Goal: Find specific page/section: Find specific page/section

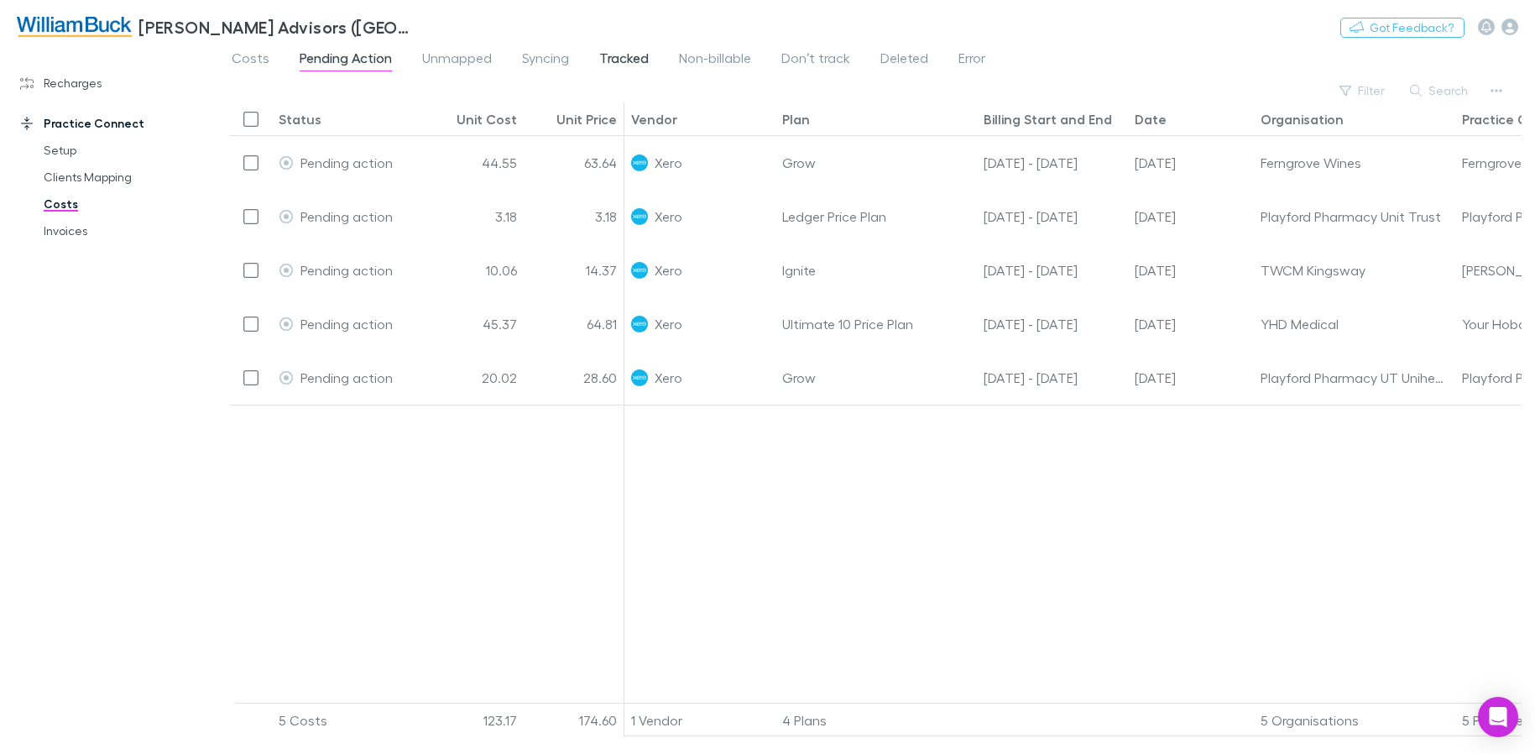
click at [643, 63] on span "Tracked" at bounding box center [624, 61] width 50 height 22
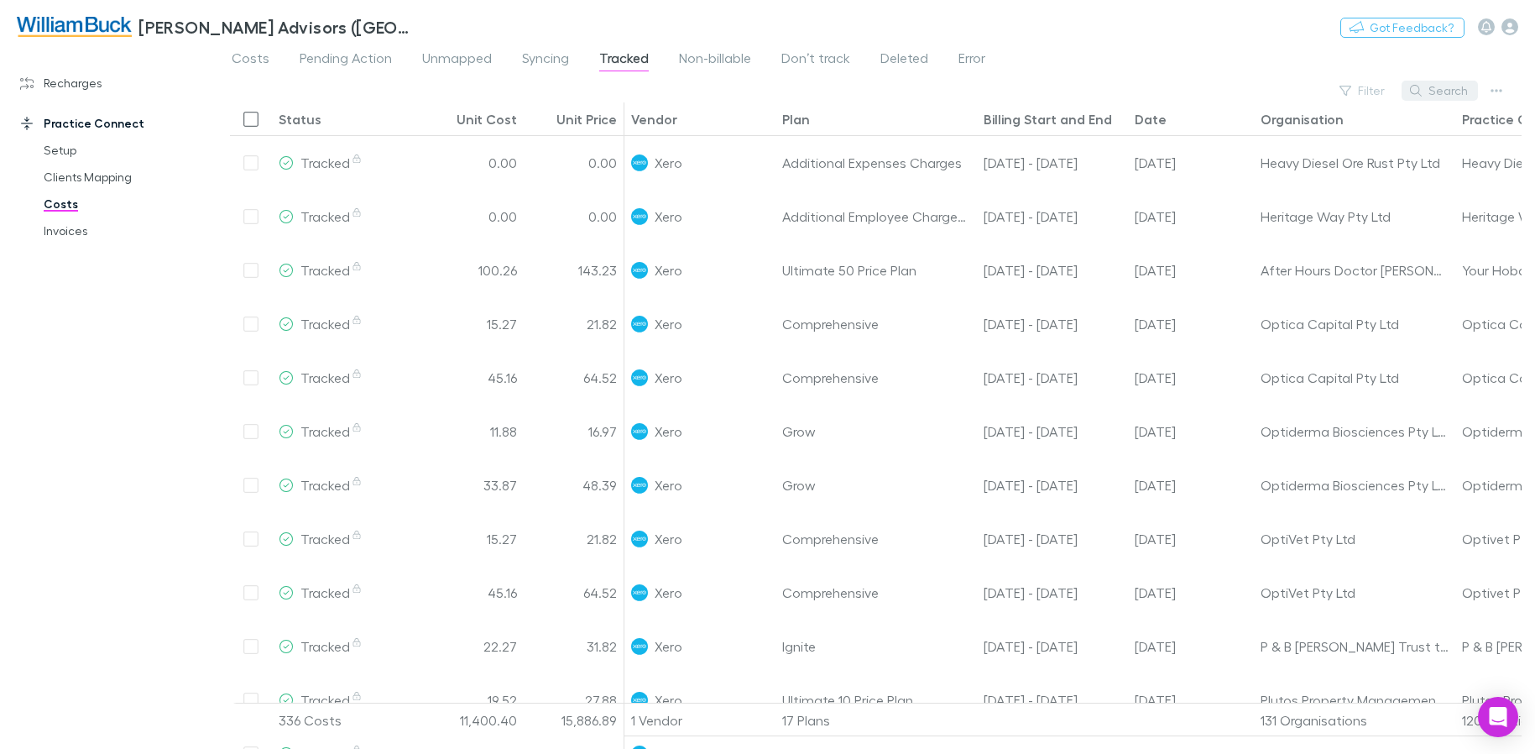
click at [1457, 92] on button "Search" at bounding box center [1440, 91] width 76 height 20
click at [542, 55] on span "Syncing" at bounding box center [545, 61] width 47 height 22
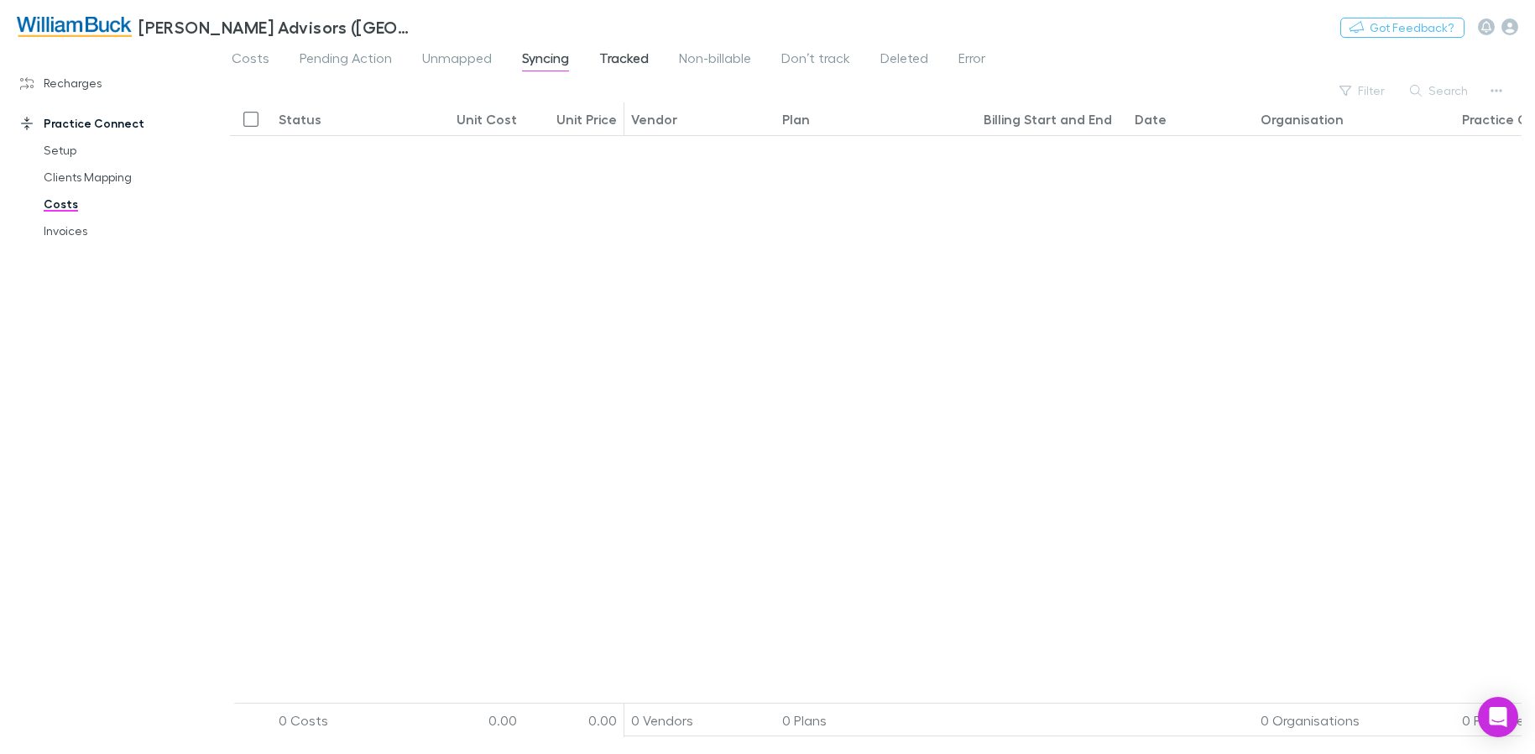
click at [611, 60] on span "Tracked" at bounding box center [624, 61] width 50 height 22
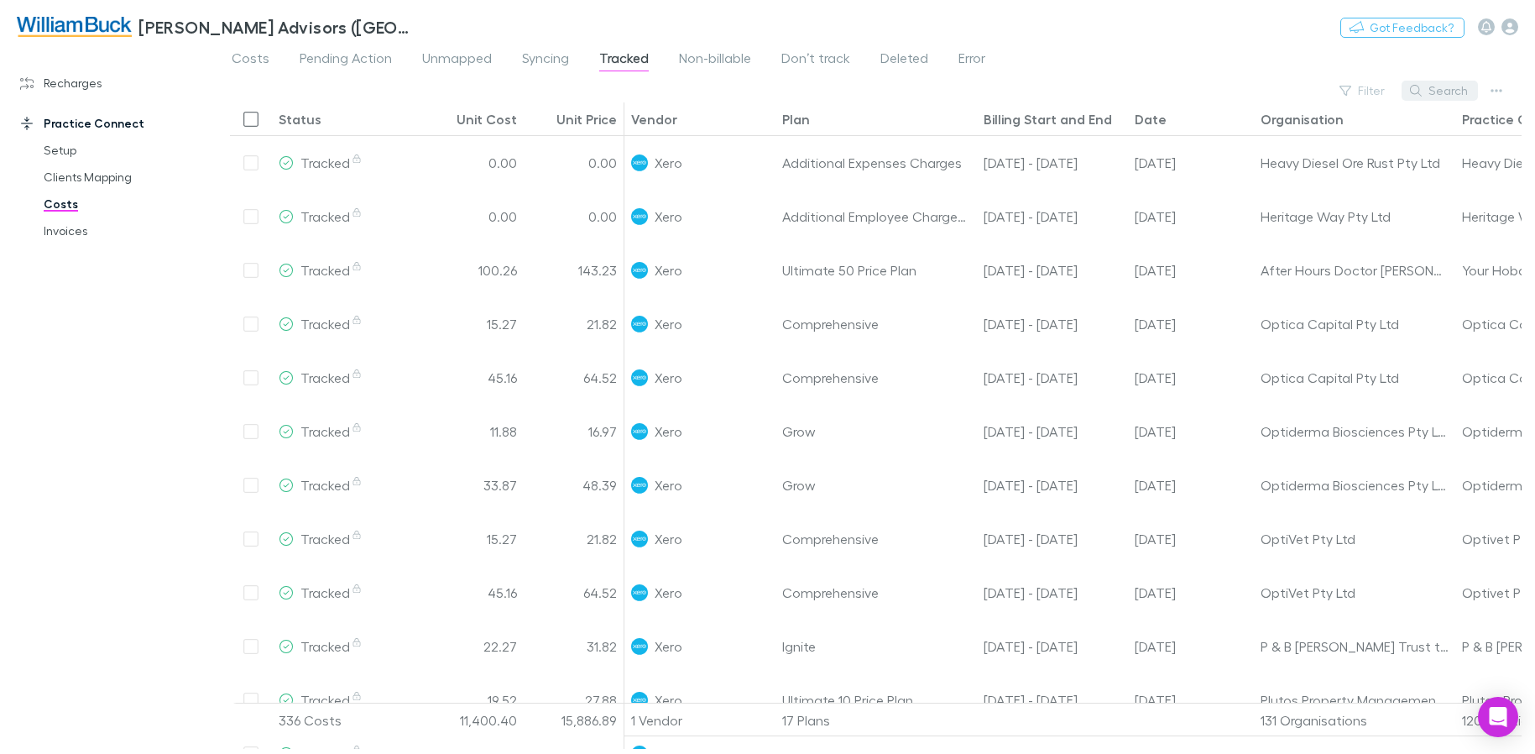
click at [1454, 91] on button "Search" at bounding box center [1440, 91] width 76 height 20
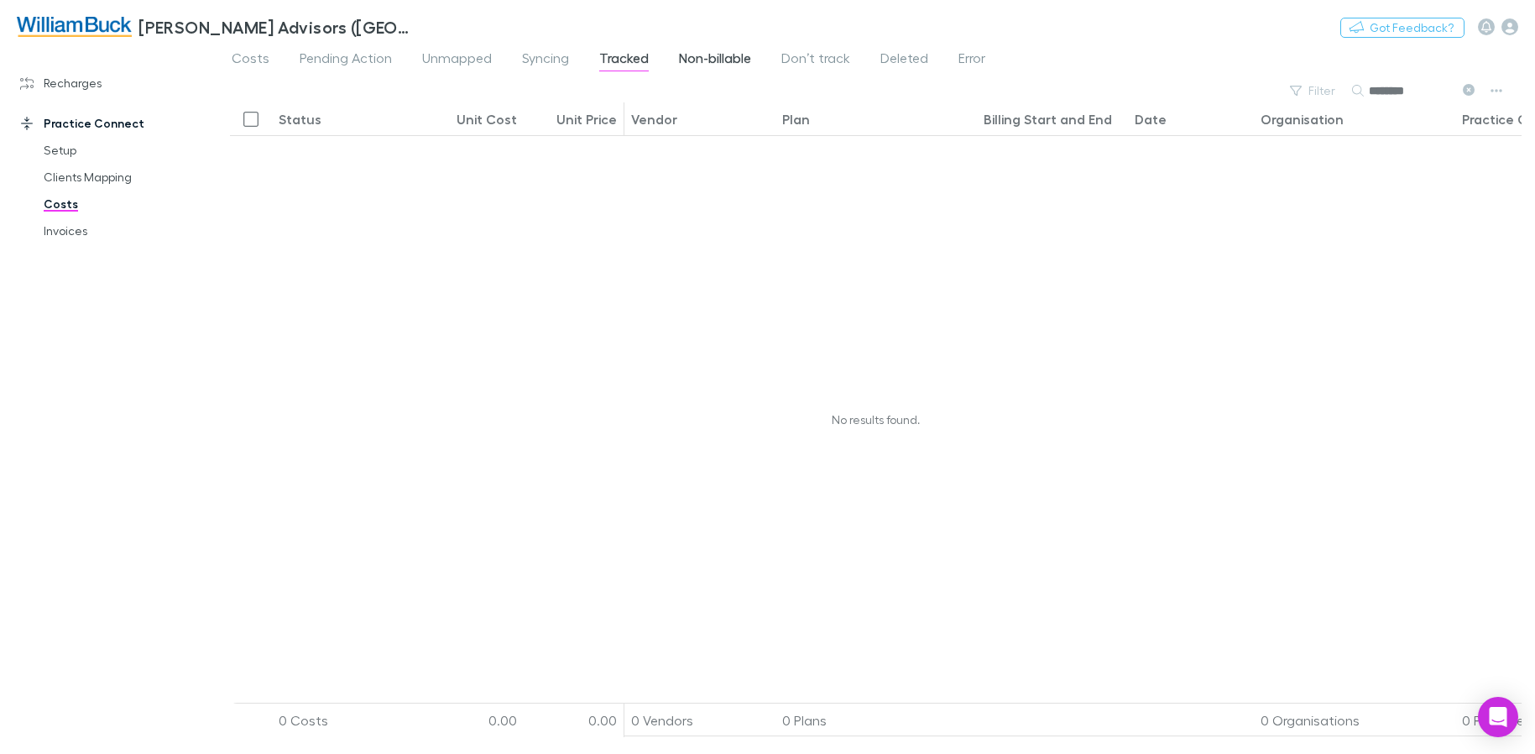
type input "********"
click at [699, 70] on span "Non-billable" at bounding box center [715, 61] width 72 height 22
click at [642, 57] on span "Tracked" at bounding box center [624, 61] width 50 height 22
click at [560, 61] on span "Syncing" at bounding box center [545, 61] width 47 height 22
click at [464, 65] on span "Unmapped" at bounding box center [457, 61] width 70 height 22
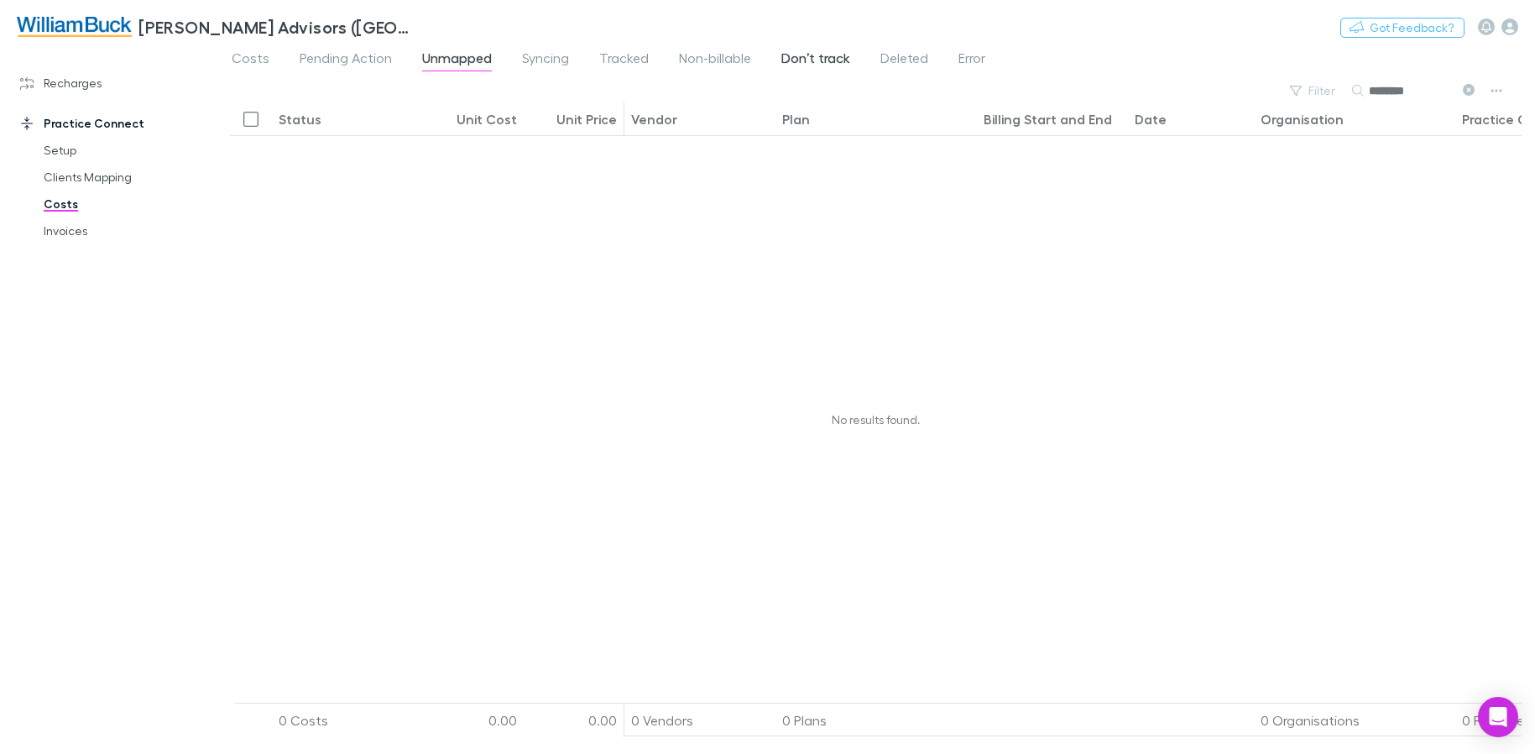
click at [830, 57] on span "Don’t track" at bounding box center [815, 61] width 69 height 22
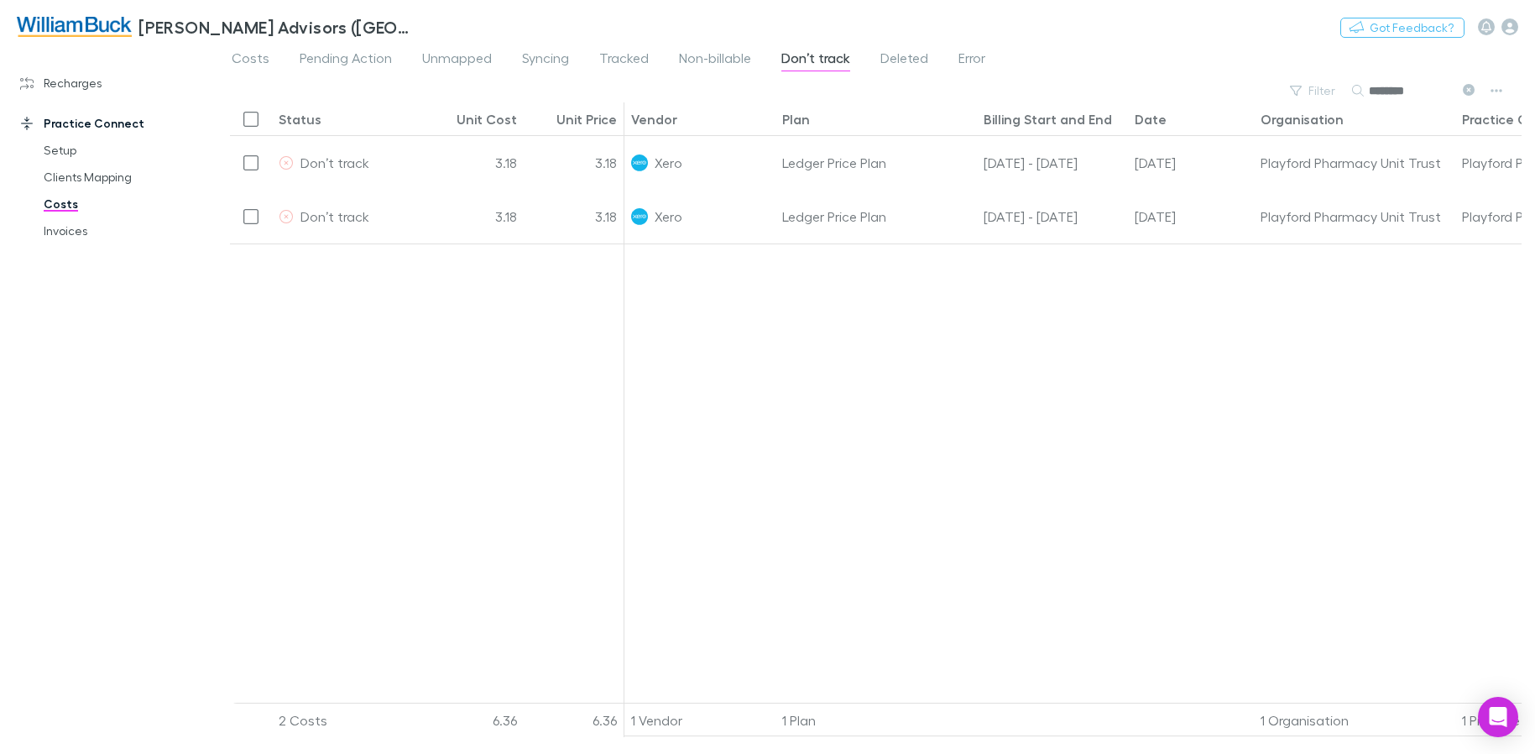
click at [1470, 91] on icon at bounding box center [1469, 90] width 12 height 12
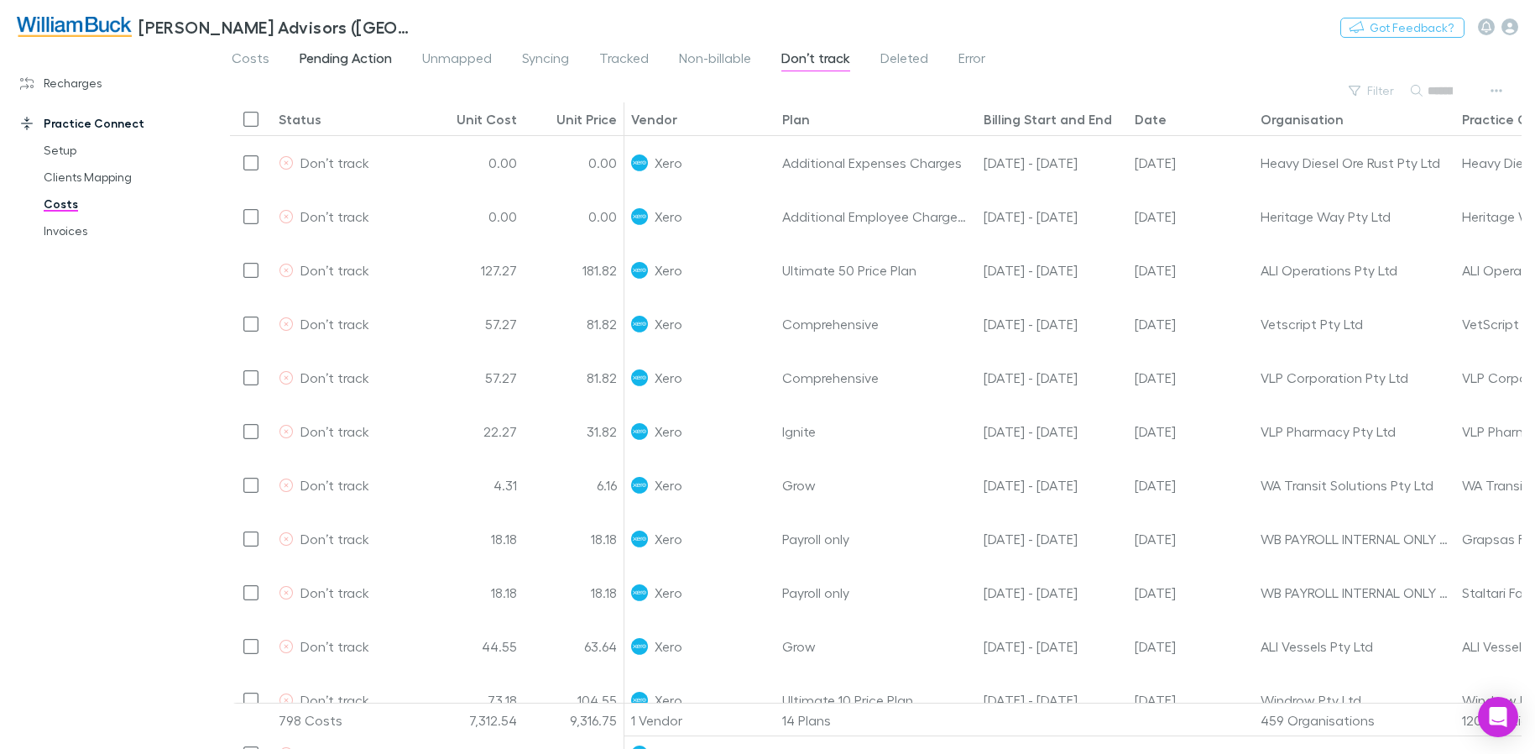
click at [337, 67] on span "Pending Action" at bounding box center [346, 61] width 92 height 22
